Goal: Transaction & Acquisition: Subscribe to service/newsletter

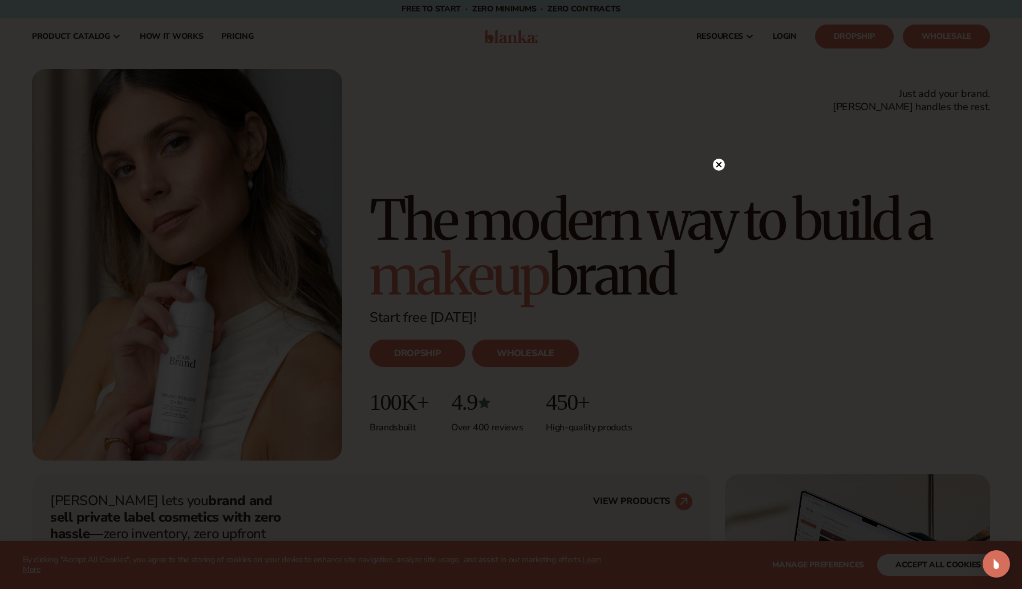
click at [719, 164] on icon at bounding box center [720, 164] width 6 height 6
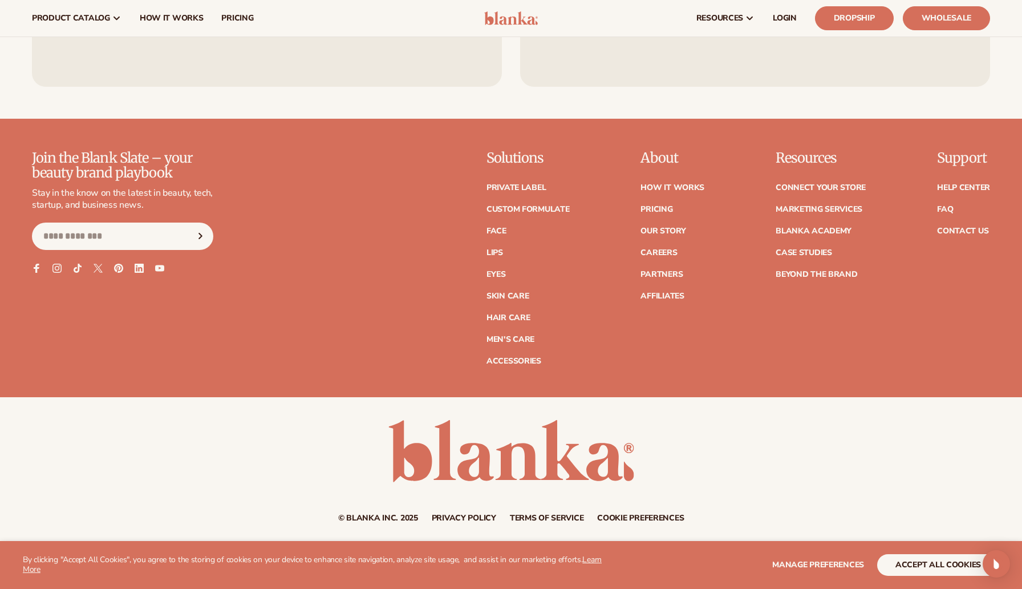
scroll to position [5194, 0]
click at [659, 212] on link "Pricing" at bounding box center [657, 210] width 32 height 8
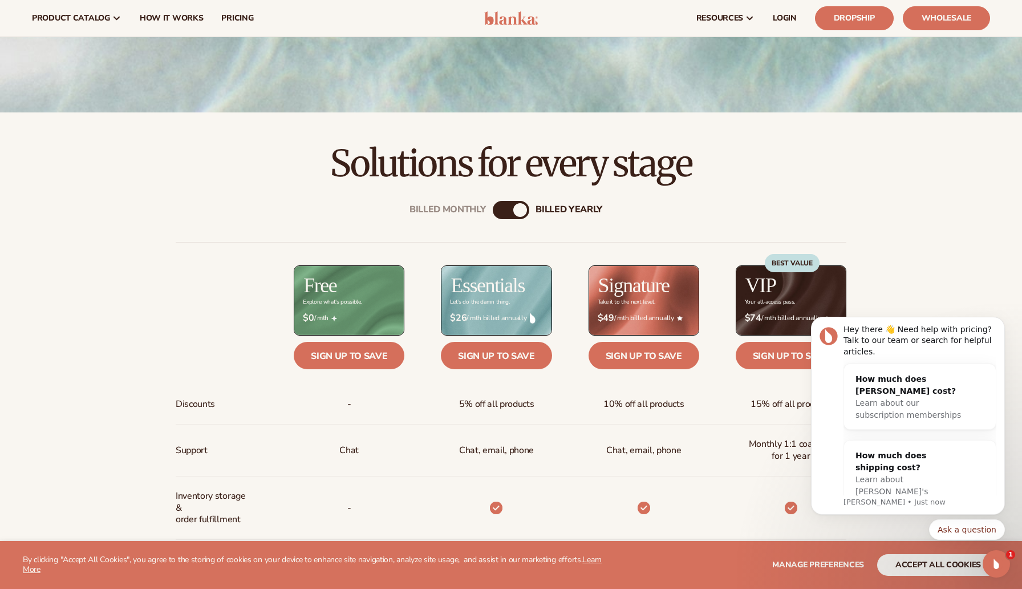
scroll to position [309, 0]
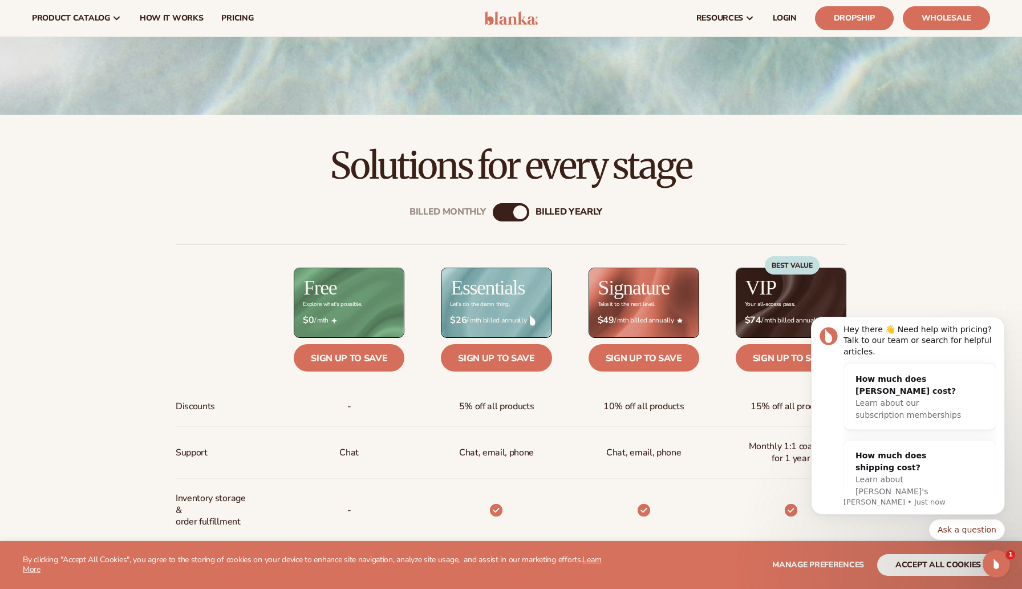
click at [507, 216] on div "Billed Monthly billed Yearly" at bounding box center [511, 212] width 37 height 18
click at [505, 207] on div "Billed Monthly billed Yearly" at bounding box center [511, 212] width 37 height 18
click at [513, 221] on div "Billed Monthly billed Yearly" at bounding box center [511, 212] width 37 height 18
click at [520, 212] on div "billed Yearly" at bounding box center [520, 212] width 14 height 14
drag, startPoint x: 519, startPoint y: 212, endPoint x: 491, endPoint y: 213, distance: 27.4
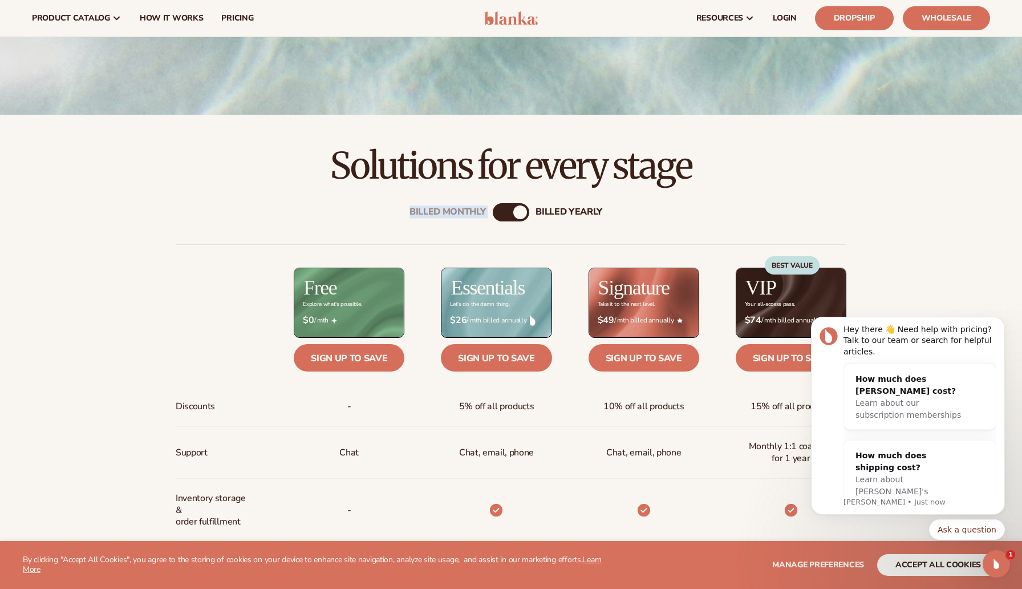
click at [491, 213] on div "Billed Monthly billed Yearly Billed Monthly billed Yearly Discounts Support Inv…" at bounding box center [511, 569] width 735 height 768
click at [507, 212] on div "Billed Monthly billed Yearly" at bounding box center [511, 212] width 37 height 18
click at [509, 212] on div "Billed Monthly billed Yearly" at bounding box center [511, 212] width 37 height 18
drag, startPoint x: 513, startPoint y: 213, endPoint x: 521, endPoint y: 207, distance: 10.5
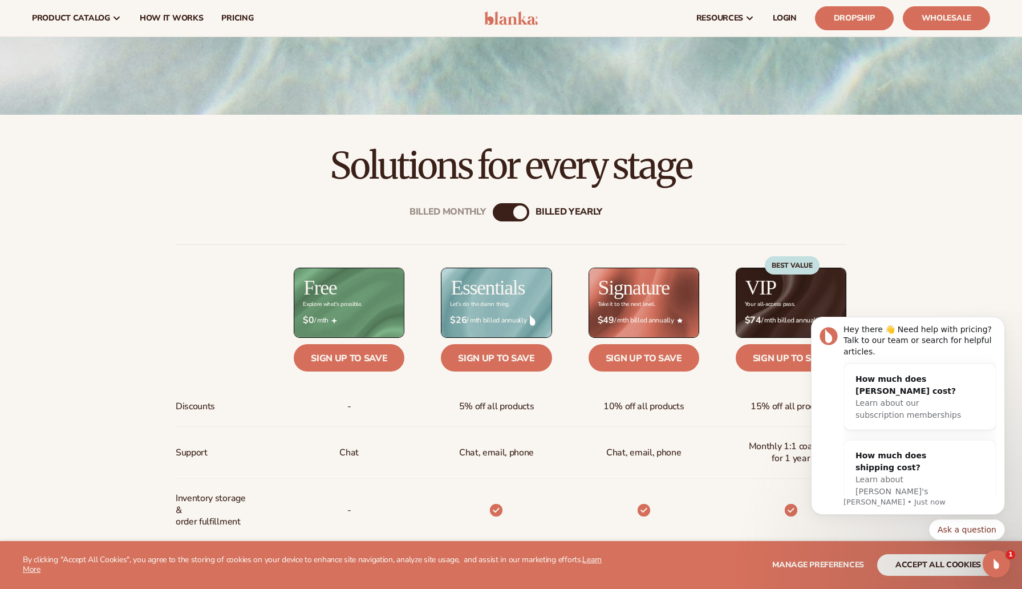
click at [513, 213] on div "billed Yearly" at bounding box center [520, 212] width 14 height 14
drag, startPoint x: 521, startPoint y: 207, endPoint x: 486, endPoint y: 209, distance: 36.1
click at [493, 209] on div "Billed Monthly billed Yearly" at bounding box center [511, 212] width 37 height 18
click at [507, 213] on div "Billed Monthly billed Yearly" at bounding box center [511, 212] width 37 height 18
click at [445, 209] on div "Billed Monthly" at bounding box center [448, 212] width 76 height 11
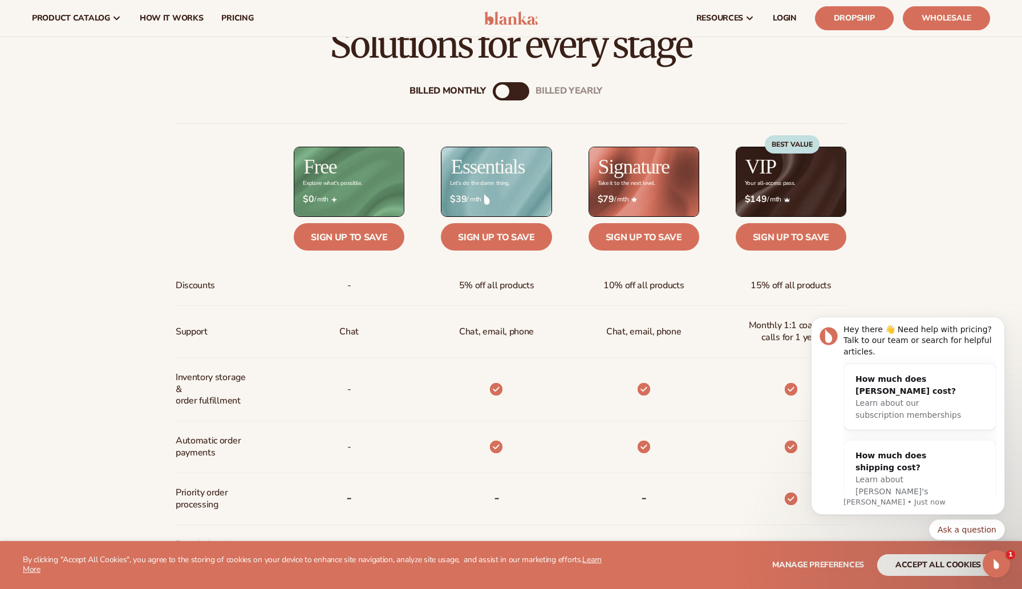
scroll to position [304, 0]
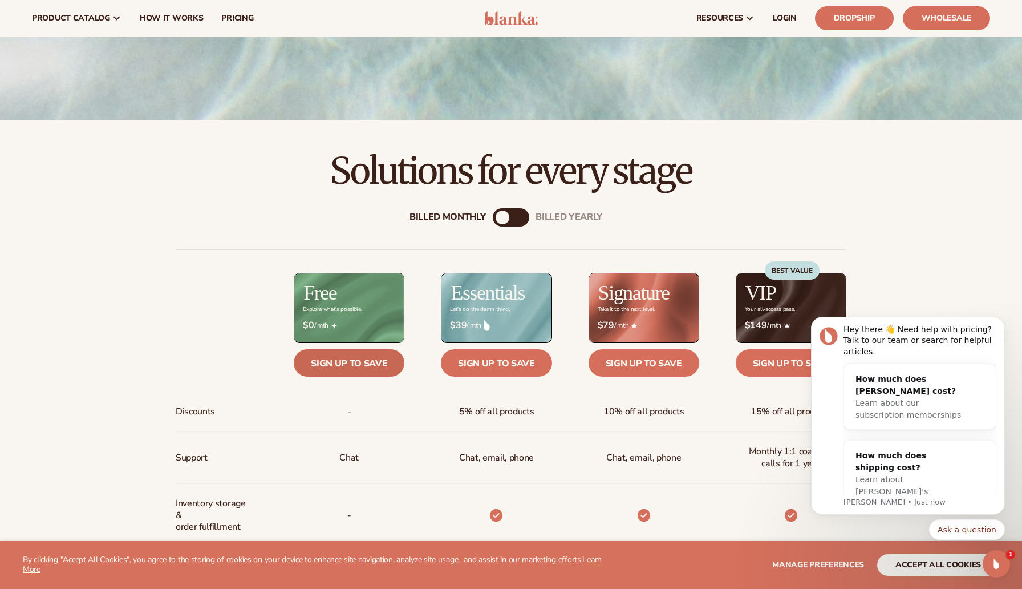
click at [321, 367] on link "Sign up to save" at bounding box center [349, 362] width 111 height 27
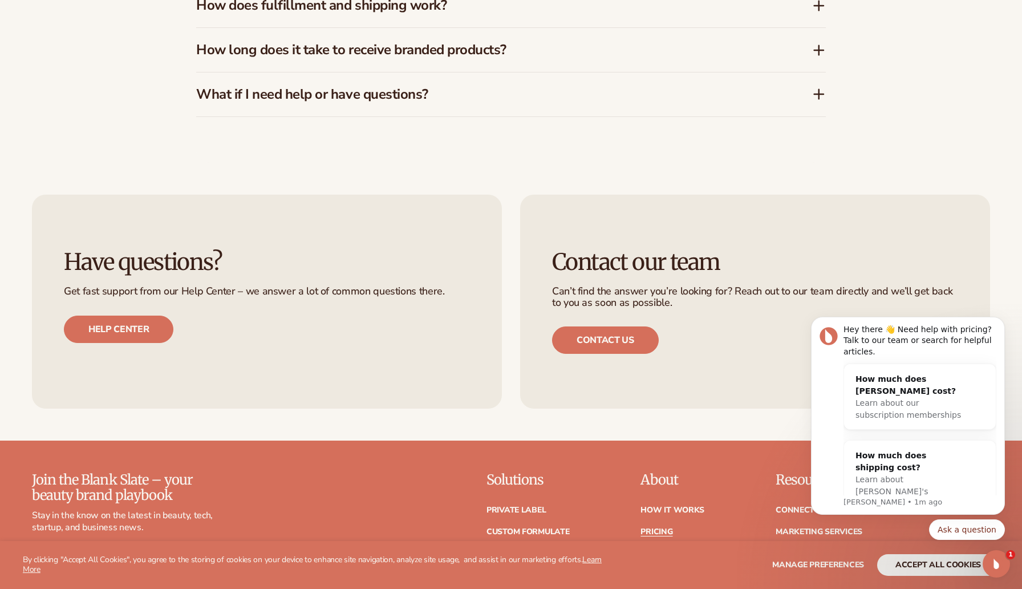
scroll to position [2430, 0]
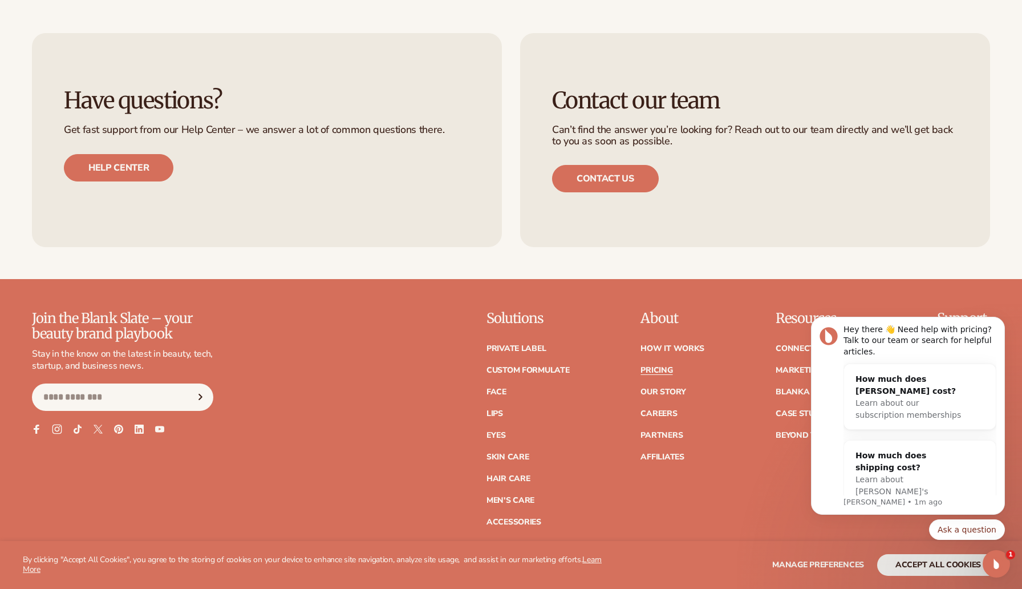
click at [57, 427] on icon at bounding box center [57, 429] width 10 height 10
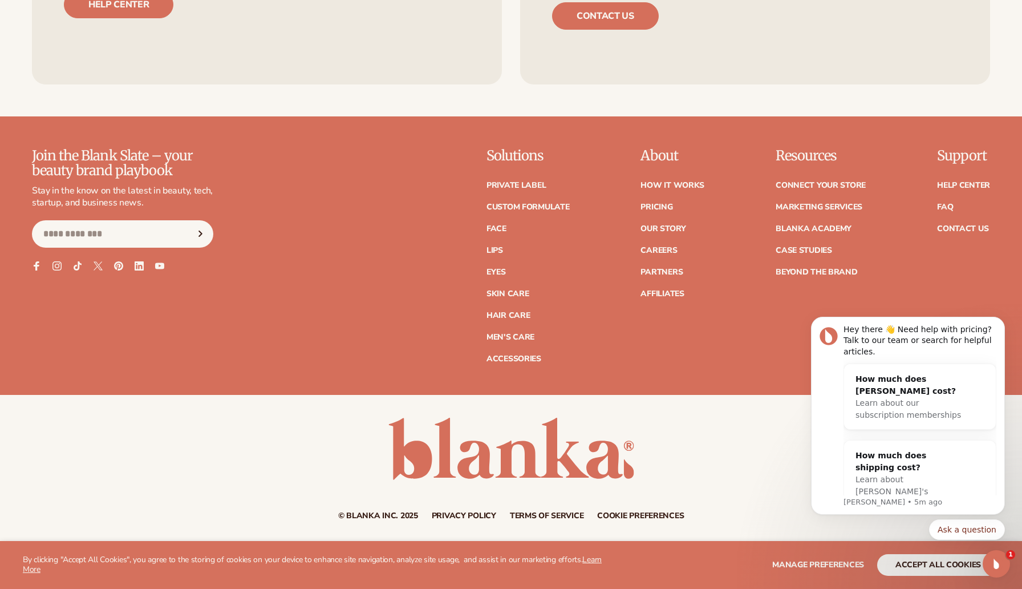
scroll to position [5190, 0]
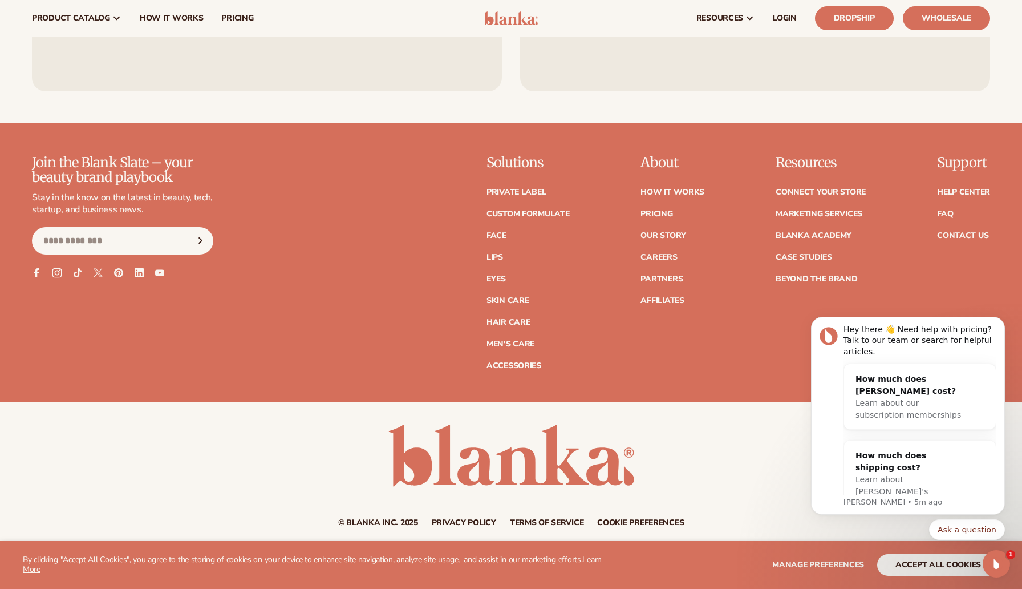
click at [58, 273] on icon at bounding box center [57, 273] width 10 height 10
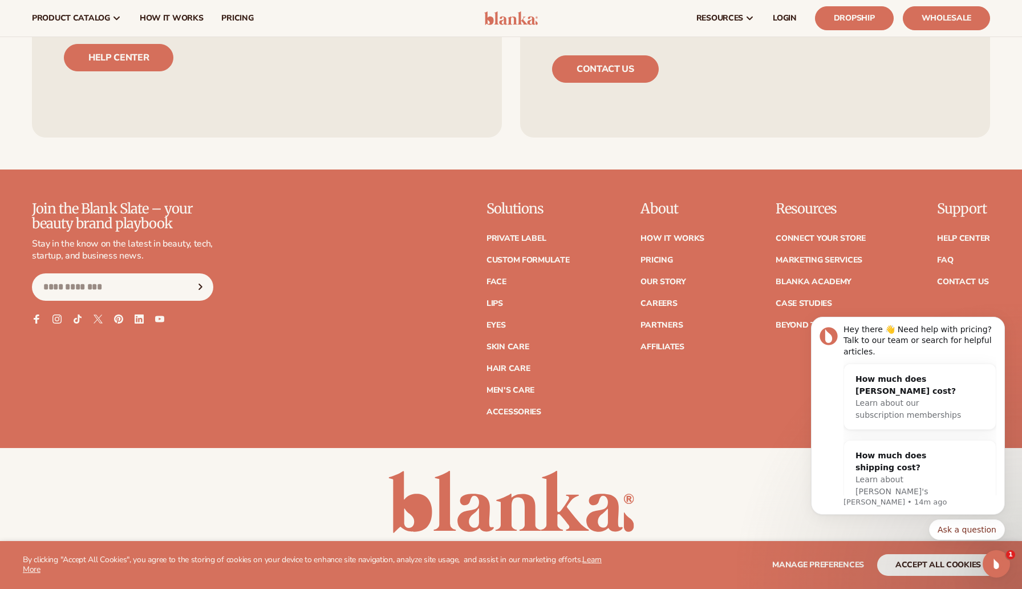
scroll to position [5143, 0]
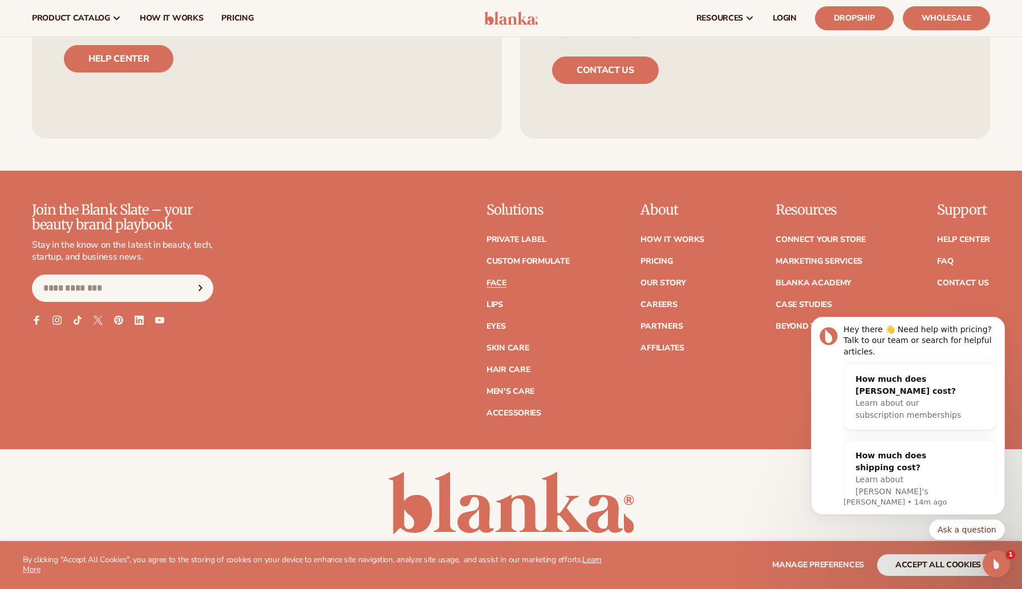
click at [496, 279] on link "Face" at bounding box center [497, 283] width 20 height 8
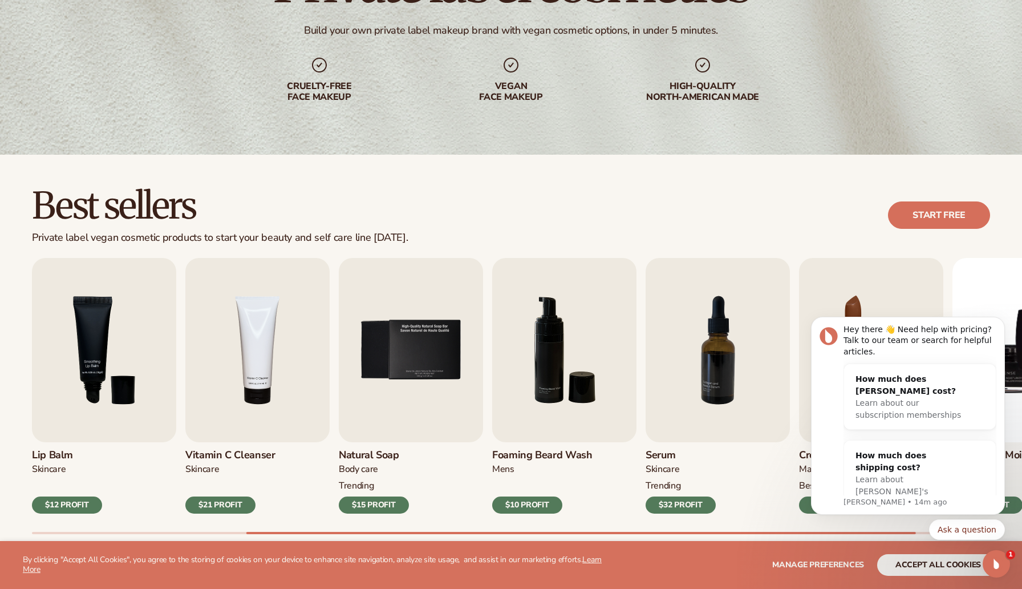
scroll to position [154, 0]
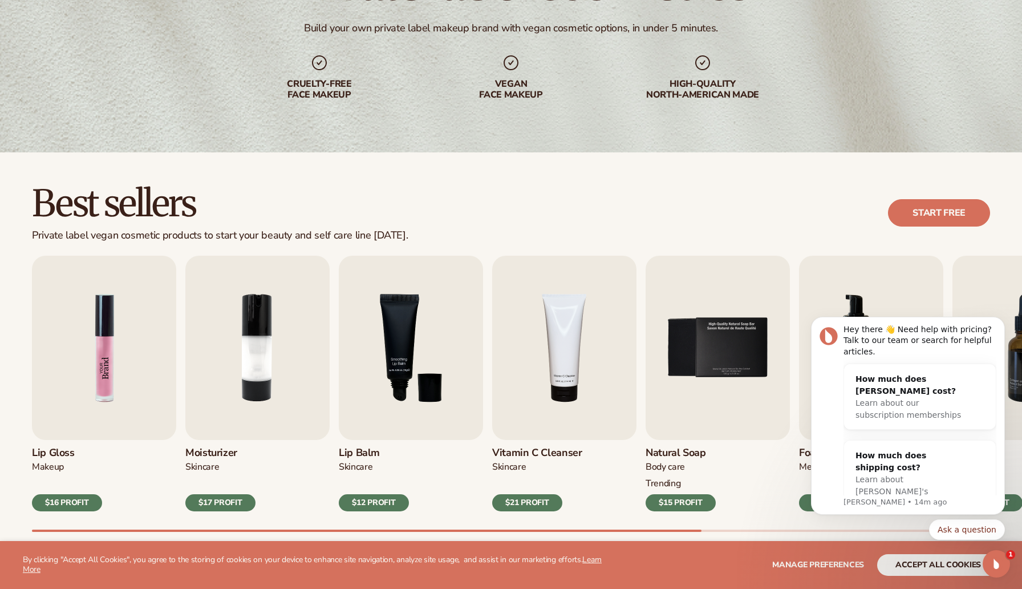
click at [127, 369] on img "1 / 9" at bounding box center [104, 348] width 144 height 184
click at [58, 451] on h3 "Lip Gloss" at bounding box center [67, 453] width 70 height 13
click at [61, 450] on h3 "Lip Gloss" at bounding box center [67, 453] width 70 height 13
click at [106, 351] on img "1 / 9" at bounding box center [104, 348] width 144 height 184
click at [65, 507] on div "$16 PROFIT" at bounding box center [67, 502] width 70 height 17
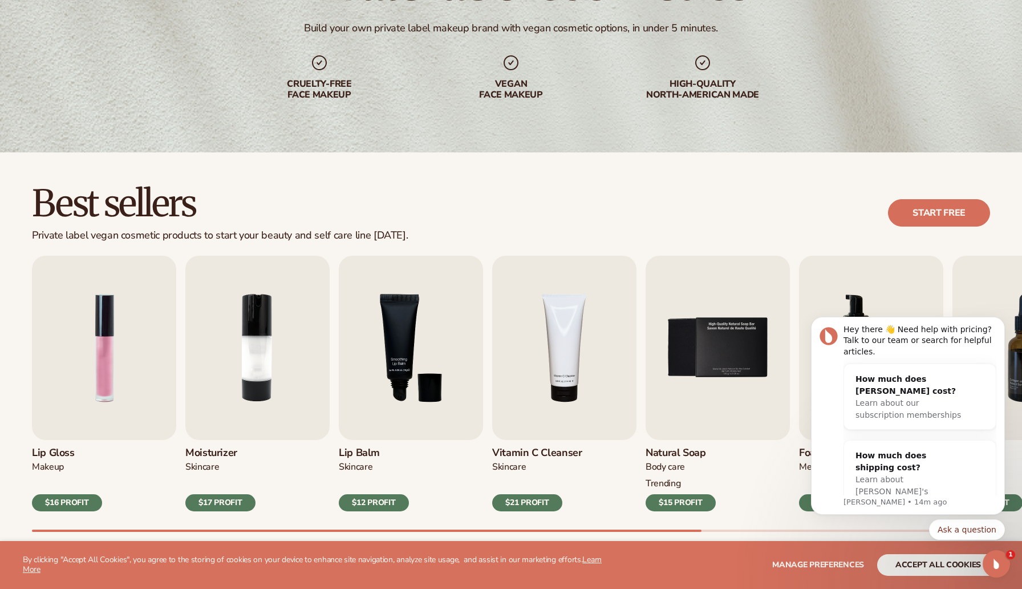
click at [66, 495] on div "$16 PROFIT" at bounding box center [67, 502] width 70 height 17
click at [45, 365] on img "1 / 9" at bounding box center [104, 348] width 144 height 184
click at [106, 339] on img "1 / 9" at bounding box center [104, 348] width 144 height 184
click at [68, 507] on div "$16 PROFIT" at bounding box center [67, 502] width 70 height 17
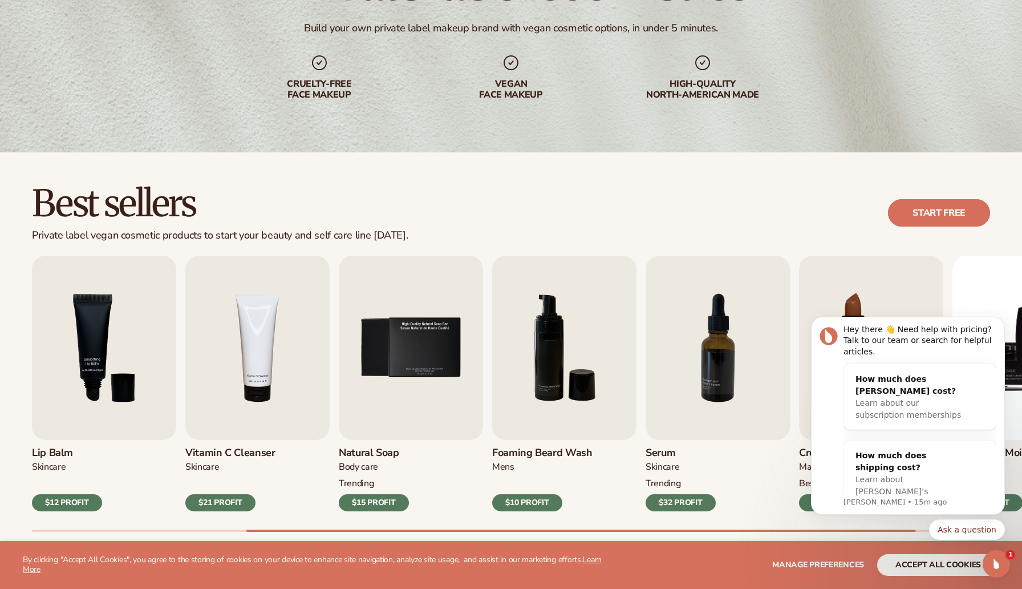
click at [933, 208] on link "Start free" at bounding box center [939, 212] width 102 height 27
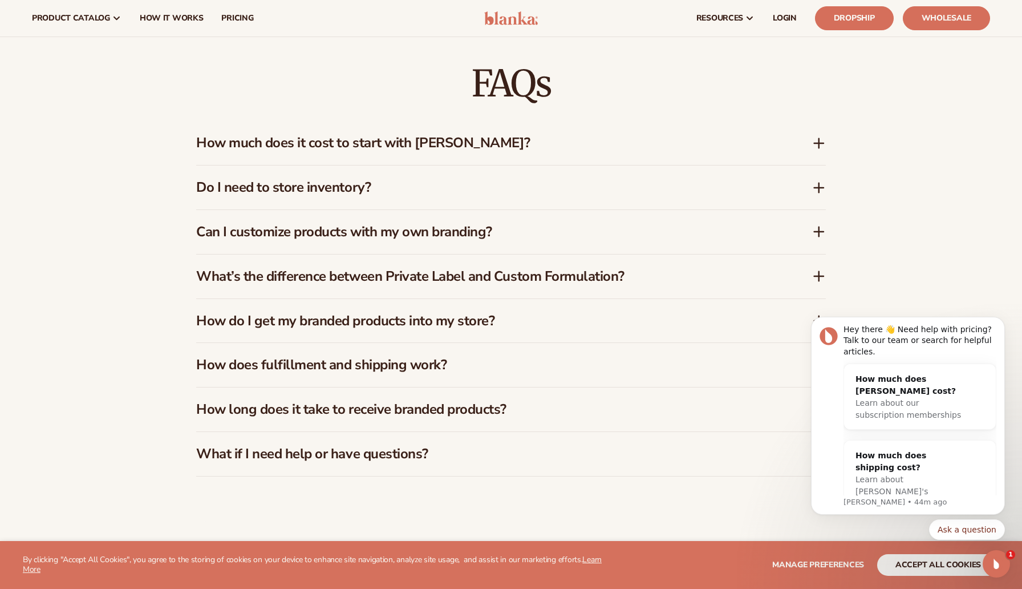
scroll to position [1894, 0]
